Goal: Find specific page/section: Find specific page/section

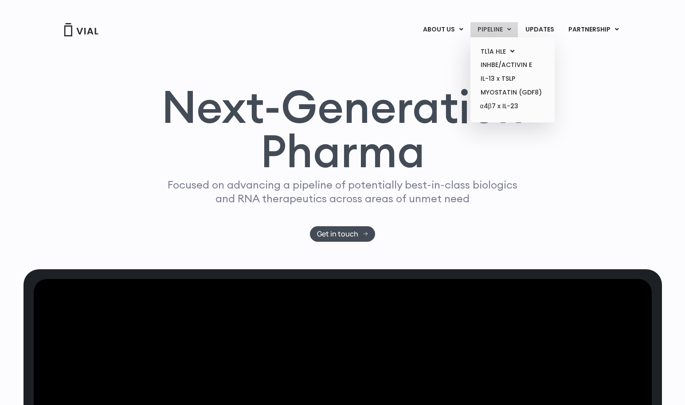
click at [496, 28] on link "PIPELINE" at bounding box center [493, 29] width 47 height 15
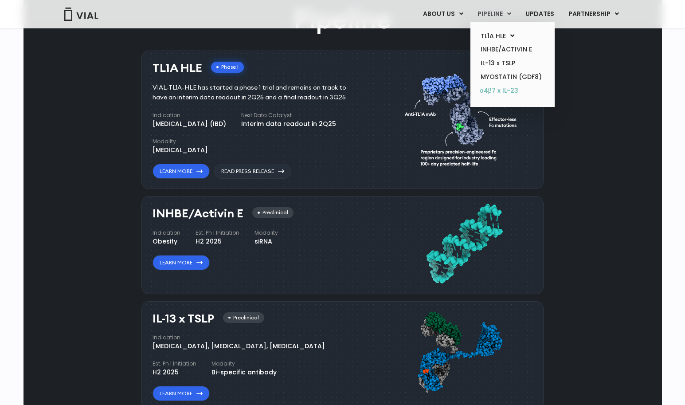
click at [505, 90] on link "α4β7 x IL-23" at bounding box center [512, 91] width 78 height 14
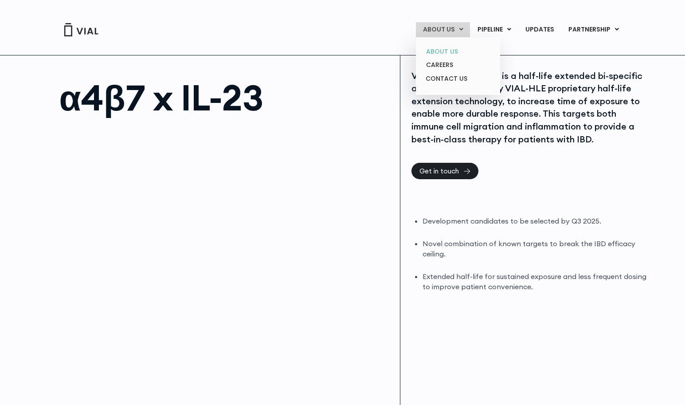
click at [447, 50] on link "ABOUT US" at bounding box center [458, 52] width 78 height 14
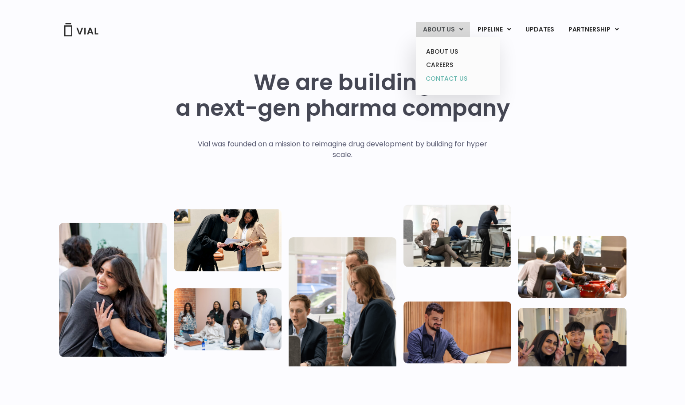
click at [447, 81] on link "CONTACT US" at bounding box center [458, 79] width 78 height 14
